Goal: Task Accomplishment & Management: Use online tool/utility

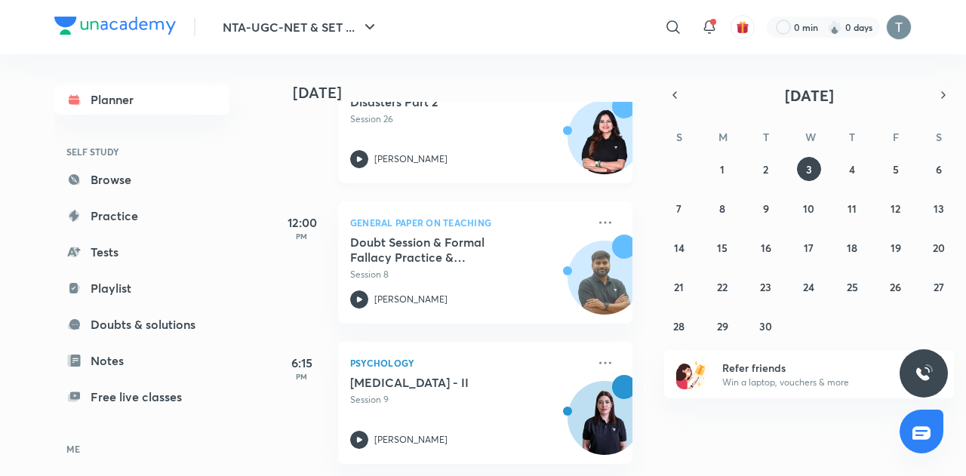
scroll to position [279, 0]
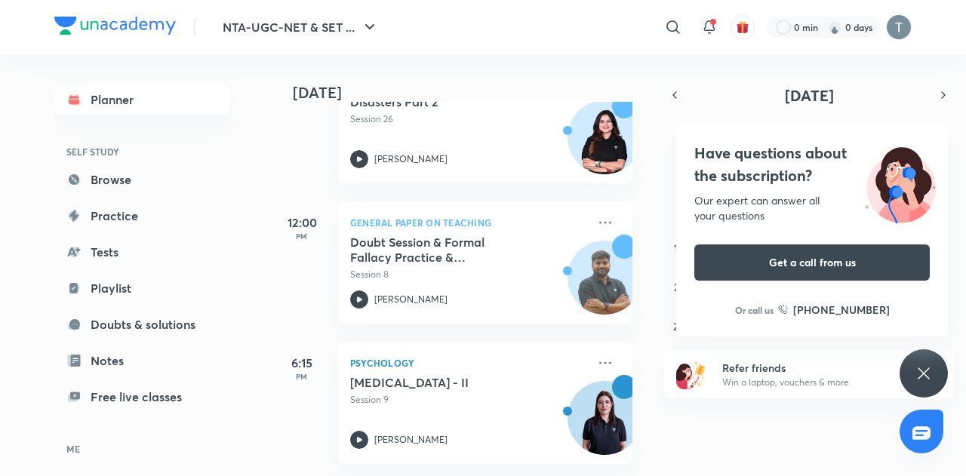
click at [917, 364] on icon at bounding box center [923, 373] width 18 height 18
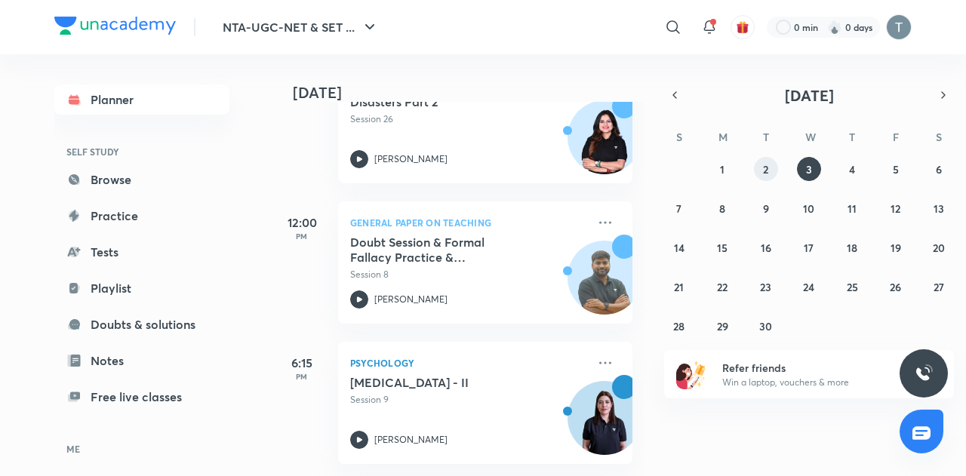
click at [765, 170] on abbr "2" at bounding box center [765, 169] width 5 height 14
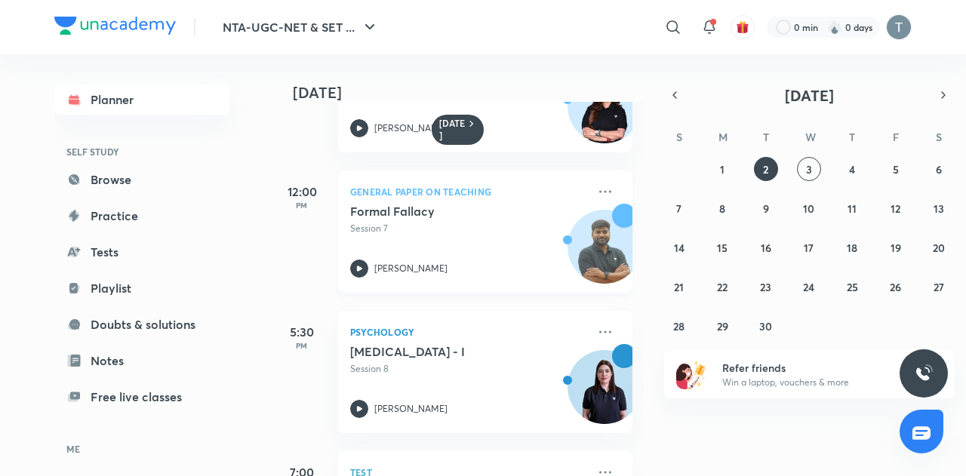
scroll to position [90, 0]
click at [721, 166] on abbr "1" at bounding box center [722, 169] width 5 height 14
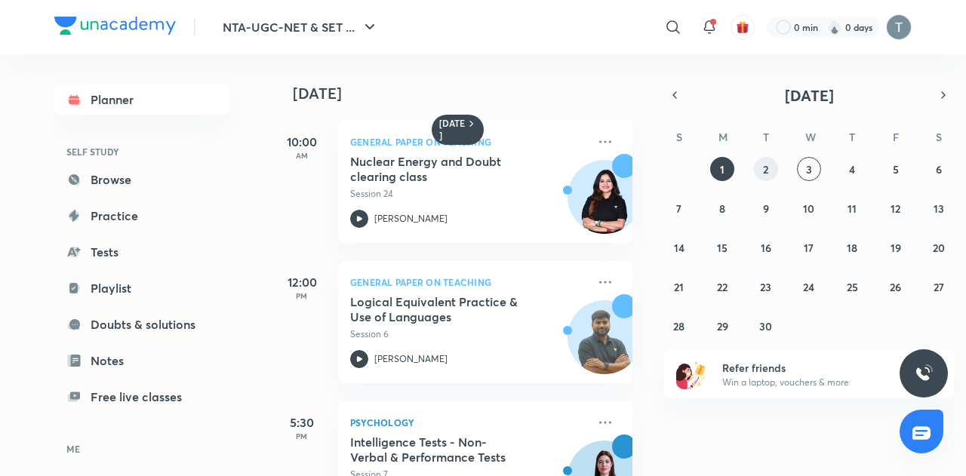
click at [765, 162] on abbr "2" at bounding box center [765, 169] width 5 height 14
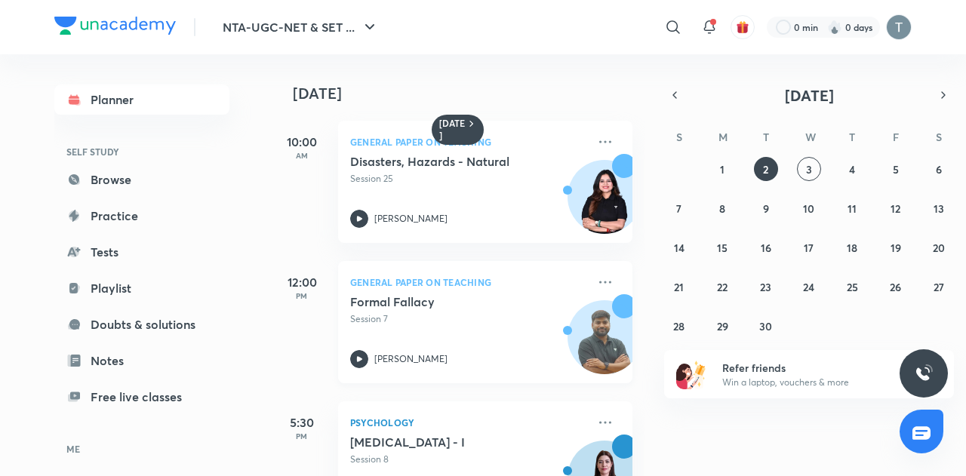
scroll to position [113, 0]
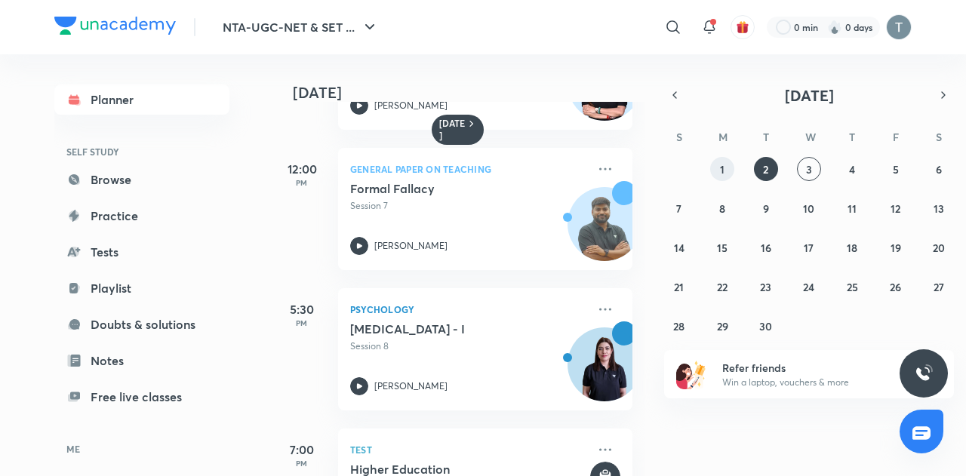
click at [720, 164] on abbr "1" at bounding box center [722, 169] width 5 height 14
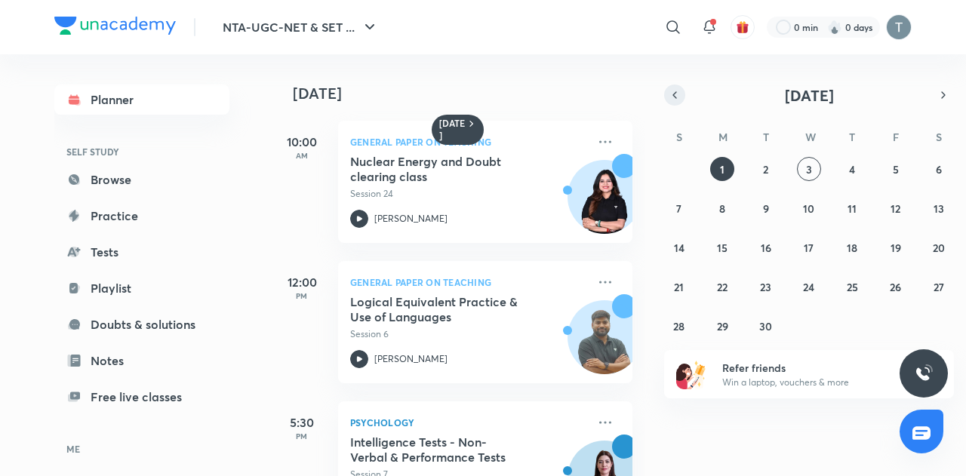
click at [674, 101] on icon "button" at bounding box center [674, 95] width 12 height 14
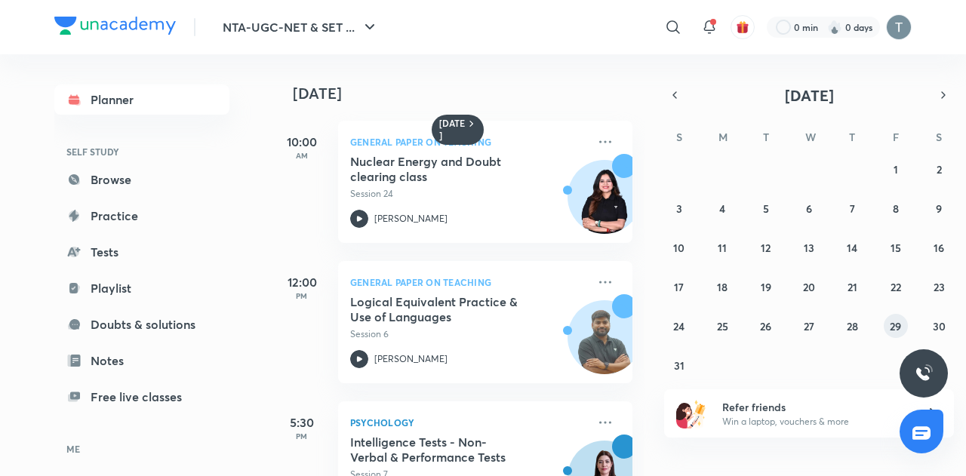
click at [900, 321] on abbr "29" at bounding box center [895, 326] width 11 height 14
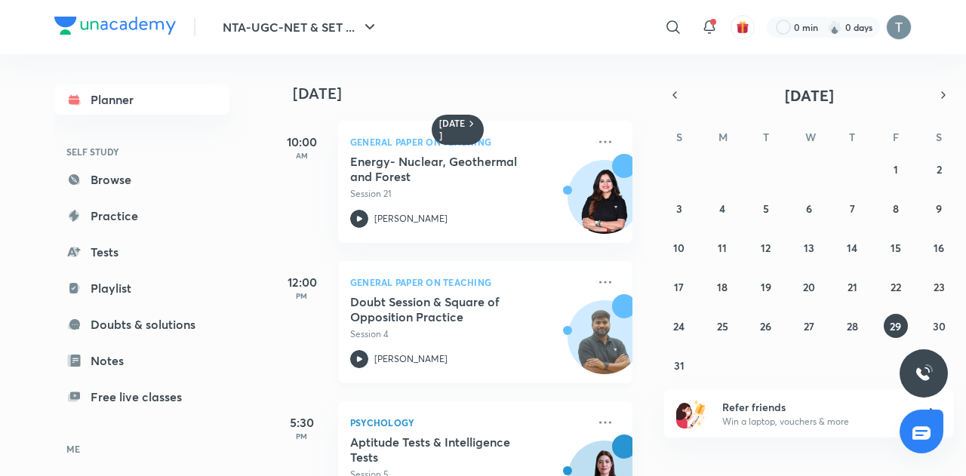
scroll to position [71, 0]
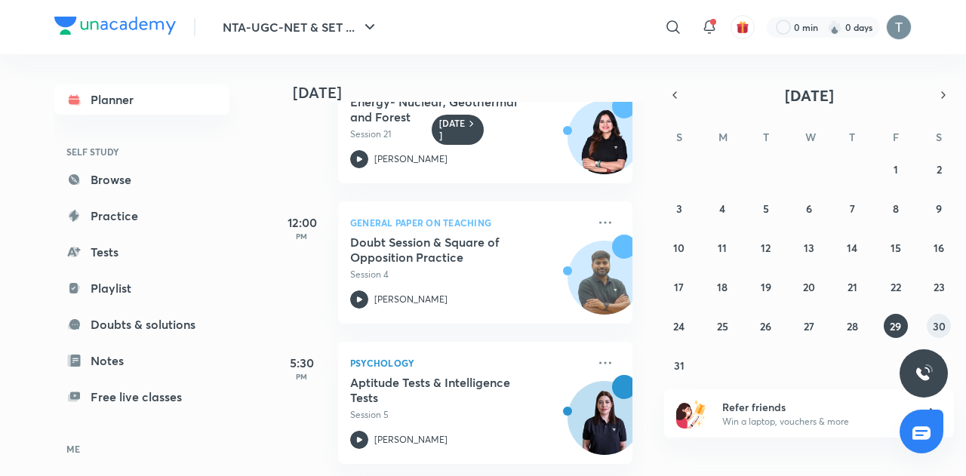
click at [942, 324] on abbr "30" at bounding box center [939, 326] width 13 height 14
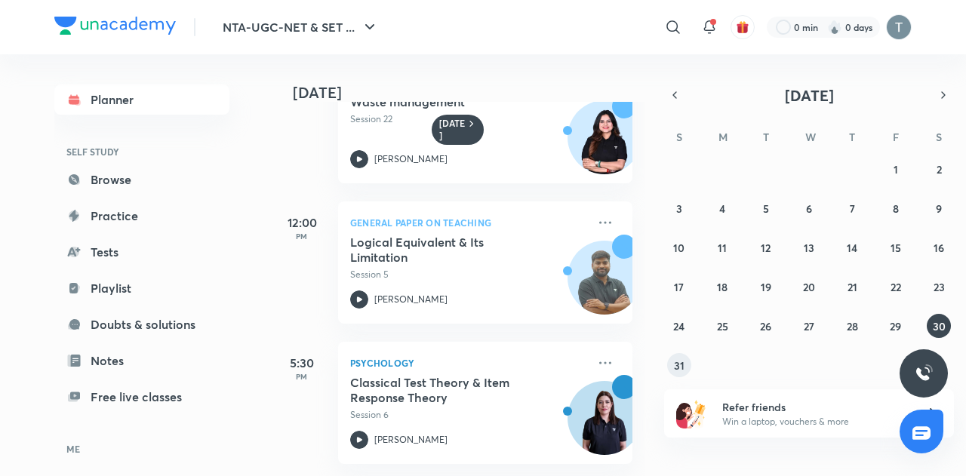
click at [678, 355] on button "31" at bounding box center [679, 365] width 24 height 24
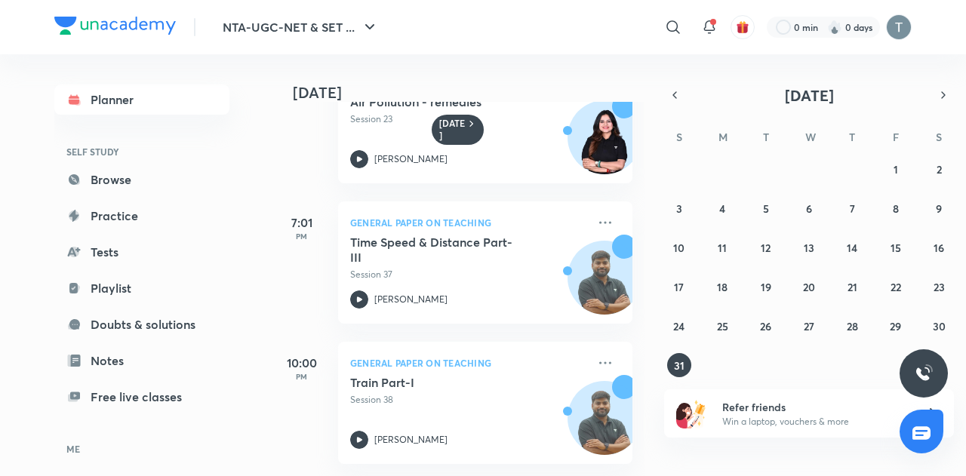
scroll to position [0, 0]
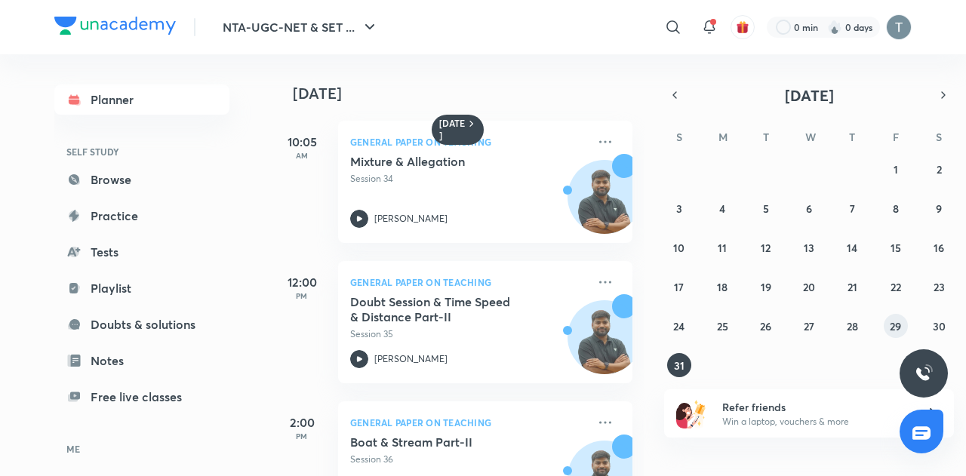
click at [901, 326] on button "29" at bounding box center [895, 326] width 24 height 24
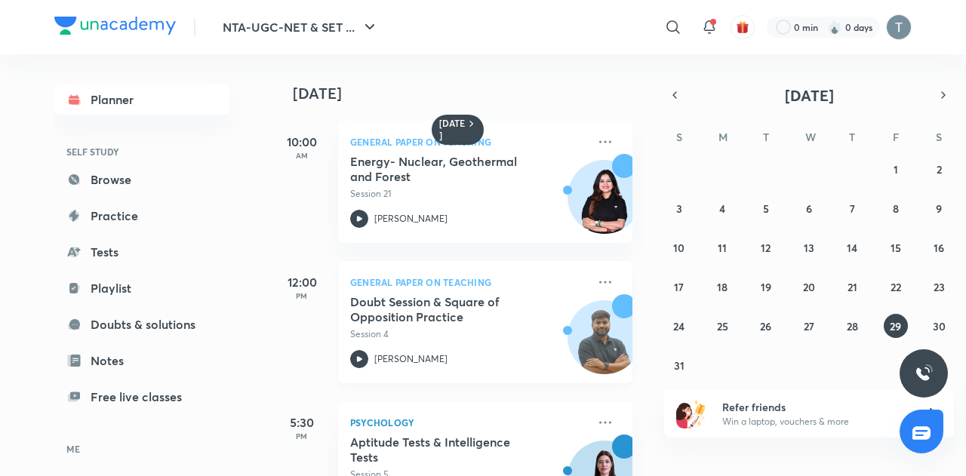
scroll to position [71, 0]
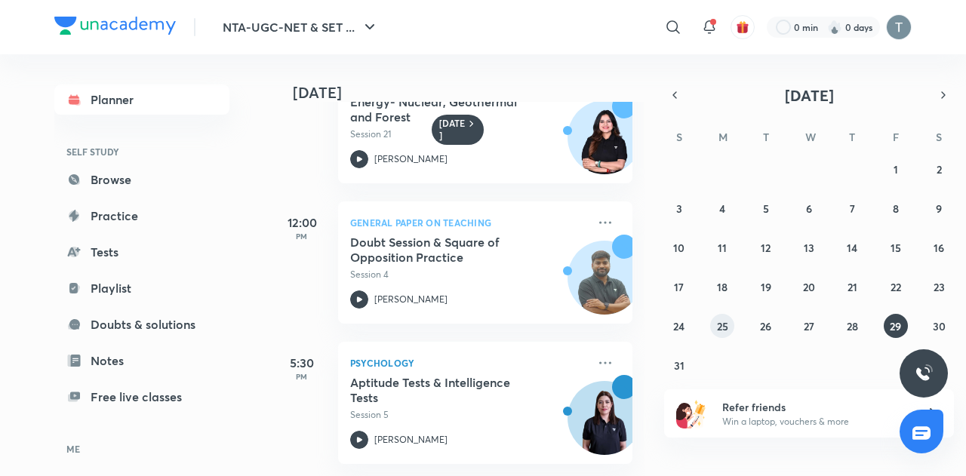
click at [724, 331] on abbr "25" at bounding box center [722, 326] width 11 height 14
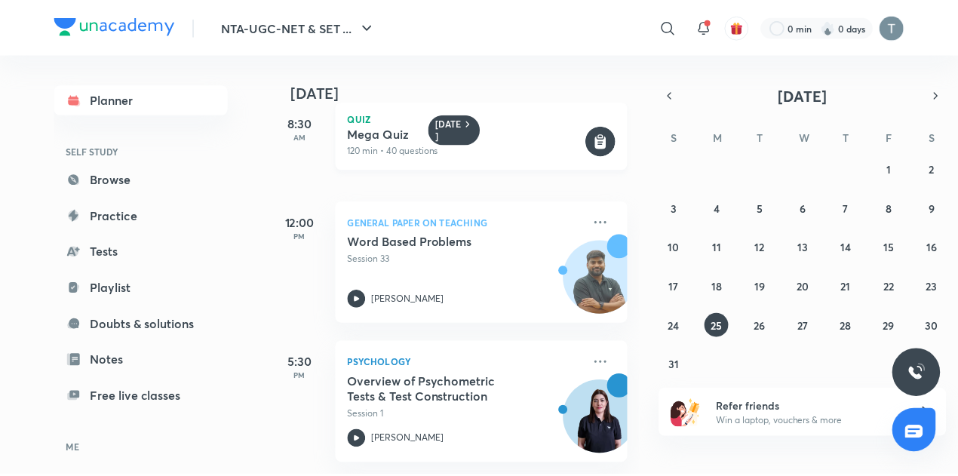
scroll to position [0, 0]
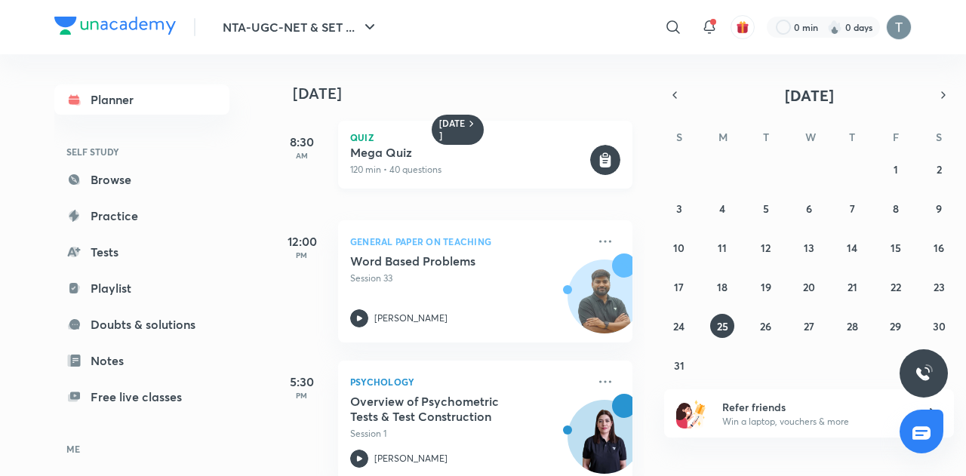
click at [408, 167] on p "120 min • 40 questions" at bounding box center [468, 170] width 237 height 14
click at [590, 168] on icon at bounding box center [605, 160] width 30 height 30
click at [355, 141] on p "Quiz" at bounding box center [485, 137] width 270 height 9
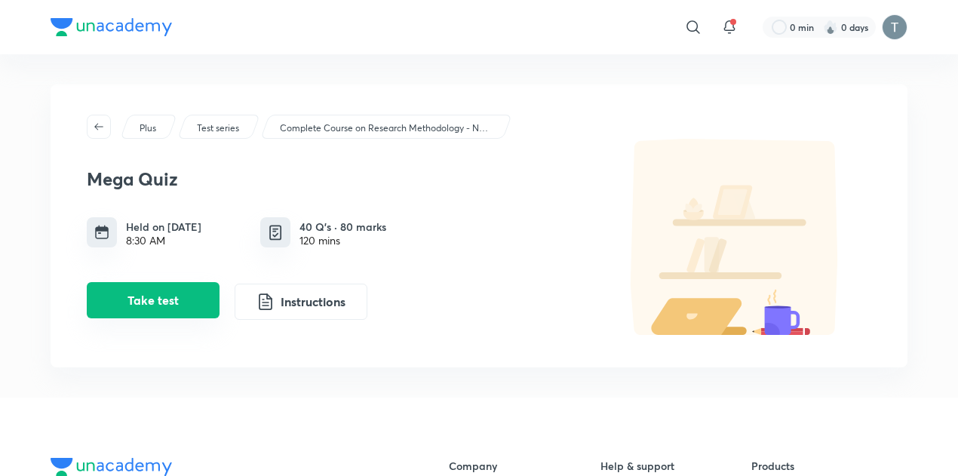
click at [145, 300] on button "Take test" at bounding box center [153, 300] width 133 height 36
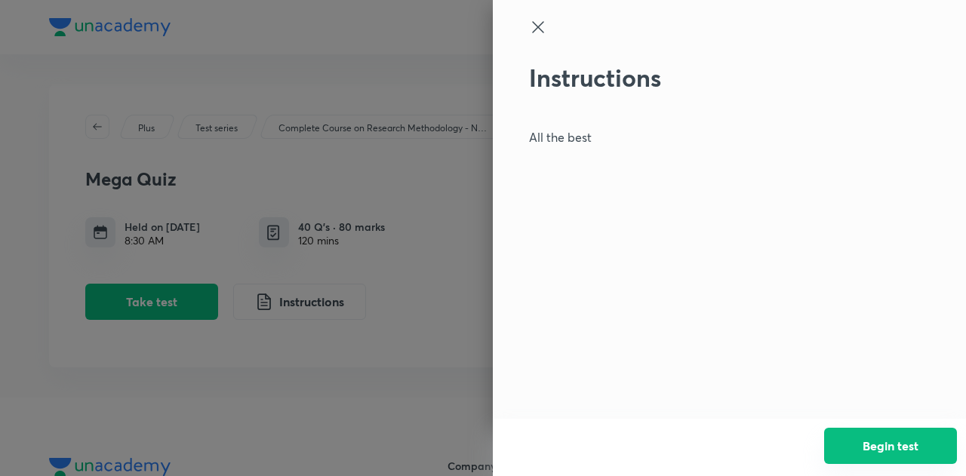
click at [871, 437] on button "Begin test" at bounding box center [890, 446] width 133 height 36
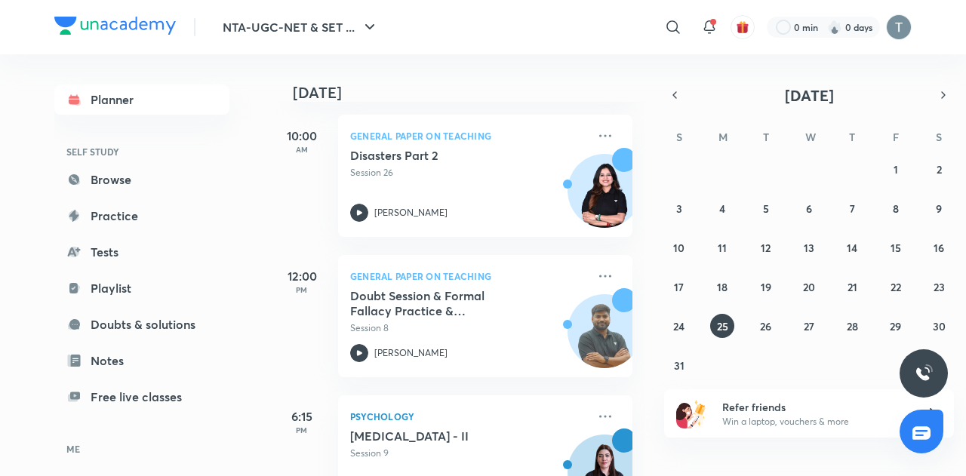
scroll to position [279, 0]
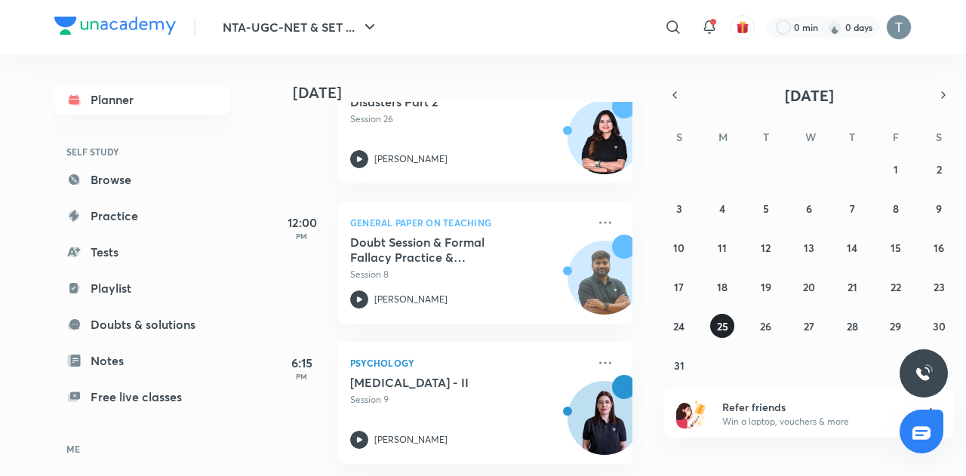
click at [718, 327] on abbr "25" at bounding box center [722, 326] width 11 height 14
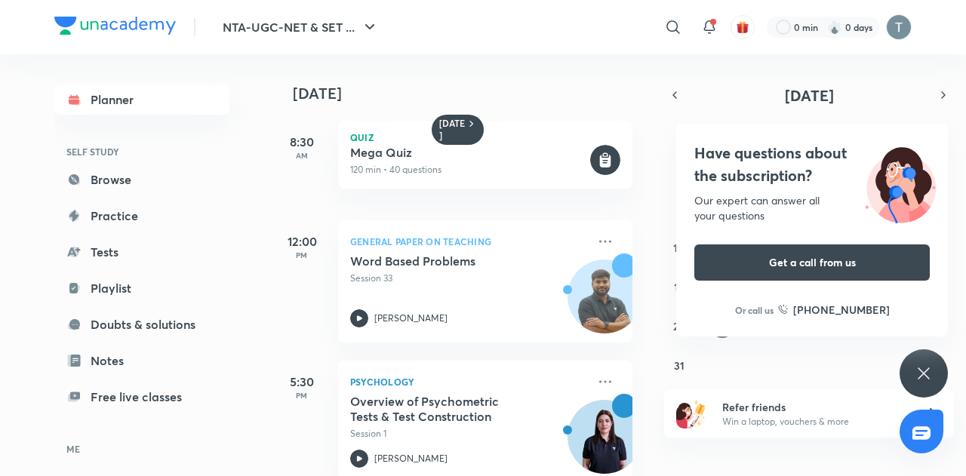
click at [920, 383] on div "Have questions about the subscription? Our expert can answer all your questions…" at bounding box center [923, 373] width 48 height 48
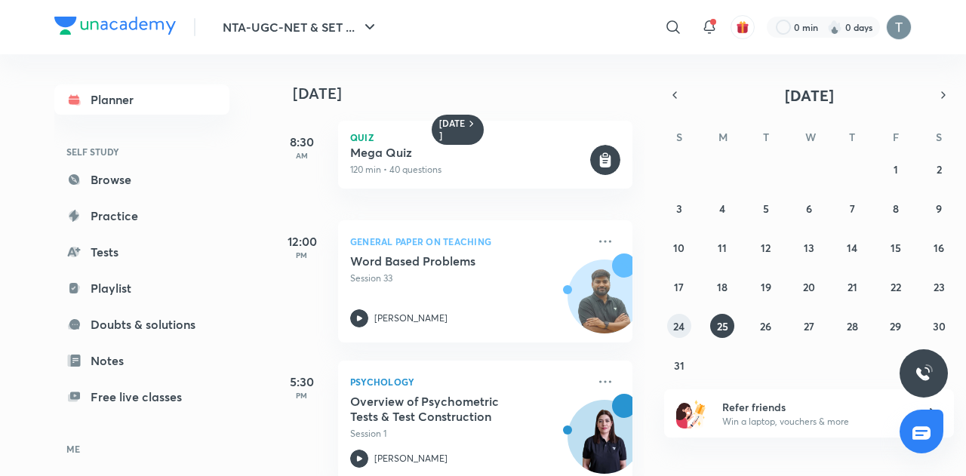
click at [681, 327] on abbr "24" at bounding box center [678, 326] width 11 height 14
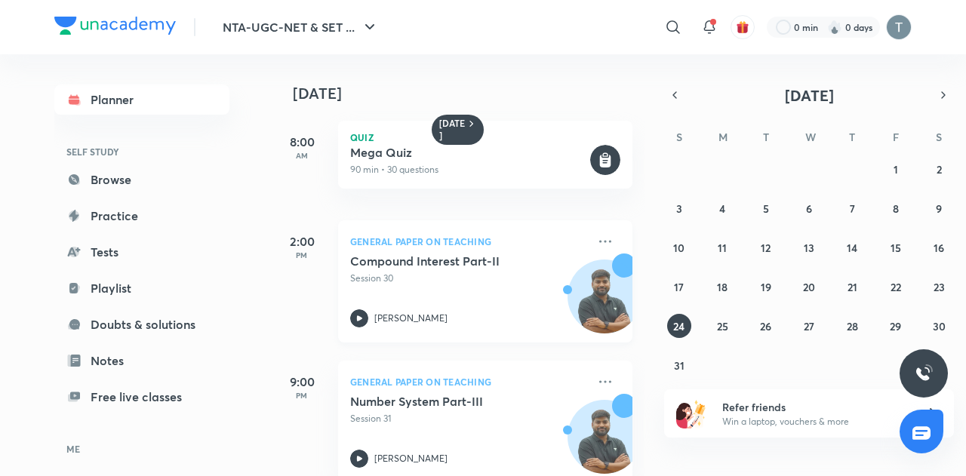
scroll to position [171, 0]
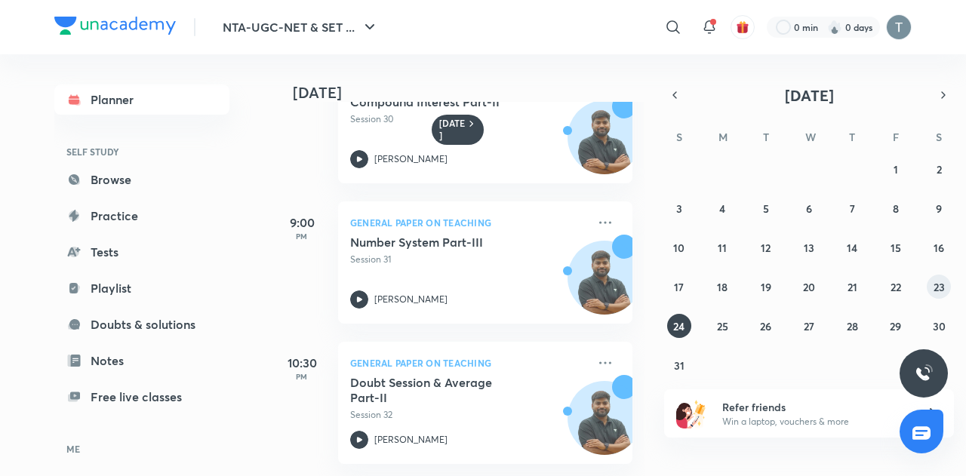
click at [938, 292] on abbr "23" at bounding box center [938, 287] width 11 height 14
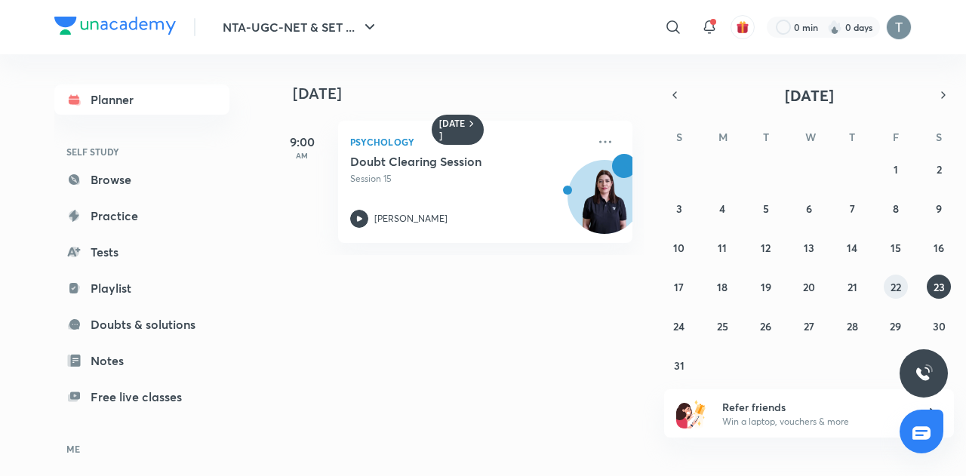
click at [896, 286] on abbr "22" at bounding box center [895, 287] width 11 height 14
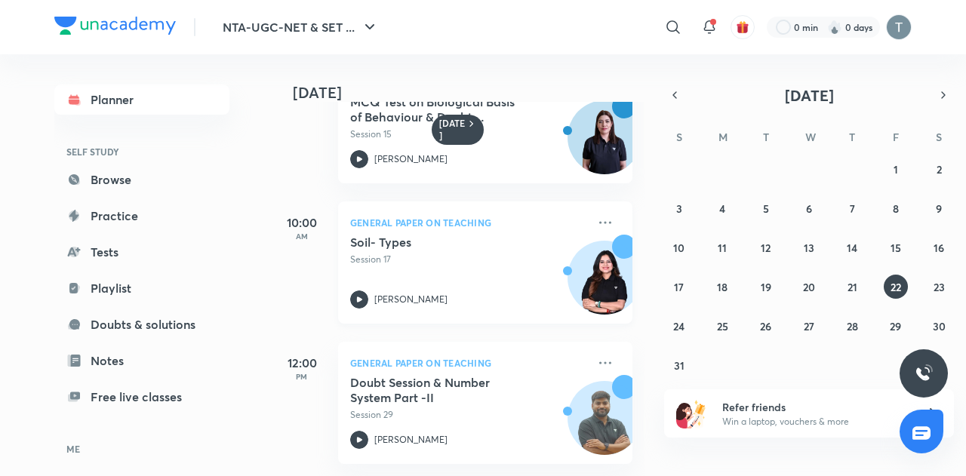
scroll to position [0, 0]
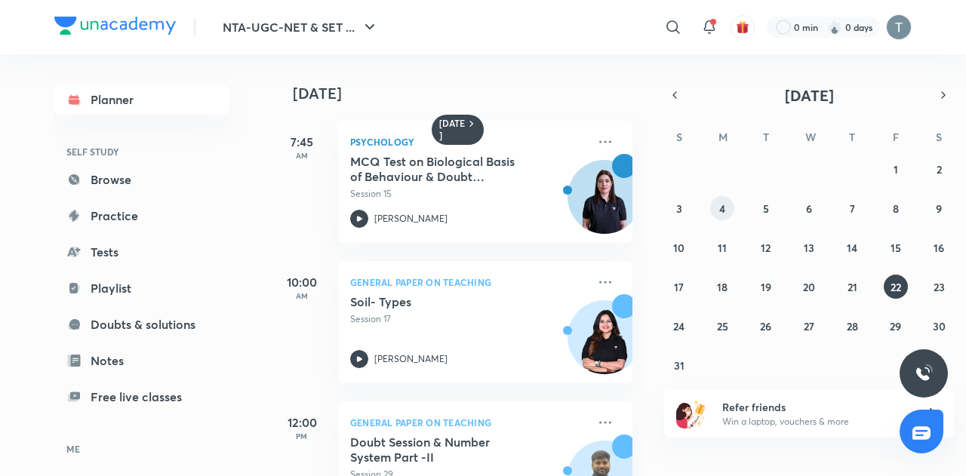
click at [732, 215] on button "4" at bounding box center [722, 208] width 24 height 24
